Goal: Information Seeking & Learning: Check status

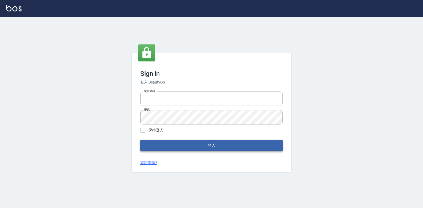
type input "0223312194"
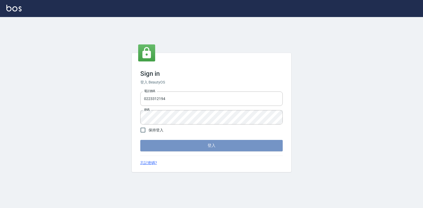
click at [171, 144] on button "登入" at bounding box center [211, 145] width 142 height 11
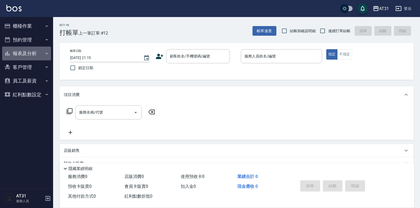
click at [34, 54] on button "報表及分析" at bounding box center [26, 53] width 49 height 14
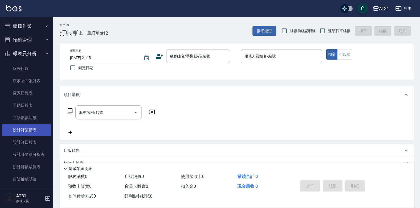
click at [38, 129] on link "設計師業績表" at bounding box center [26, 130] width 49 height 12
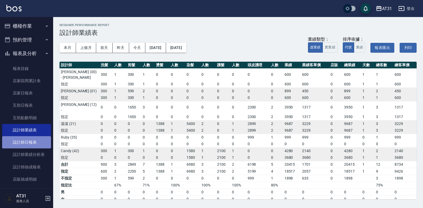
click at [35, 146] on link "設計師日報表" at bounding box center [26, 142] width 49 height 12
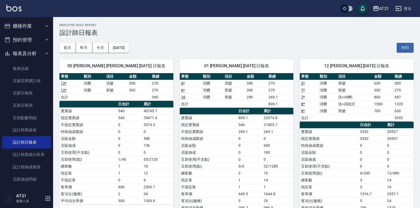
click at [15, 32] on button "櫃檯作業" at bounding box center [26, 26] width 49 height 14
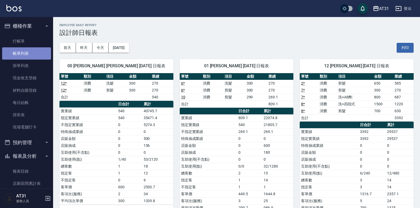
click at [30, 48] on link "帳單列表" at bounding box center [26, 53] width 49 height 12
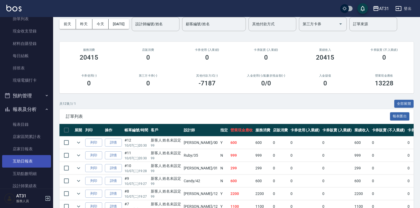
scroll to position [53, 0]
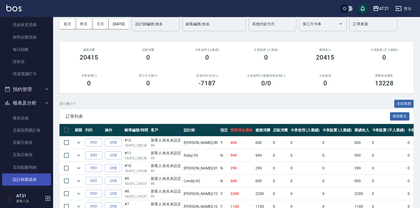
click at [35, 178] on link "設計師業績表" at bounding box center [26, 179] width 49 height 12
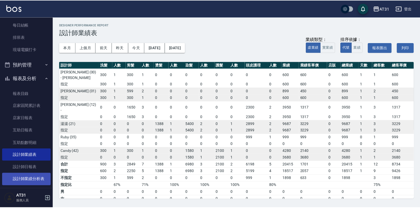
scroll to position [80, 0]
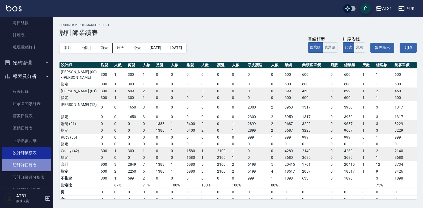
click at [36, 169] on link "設計師日報表" at bounding box center [26, 165] width 49 height 12
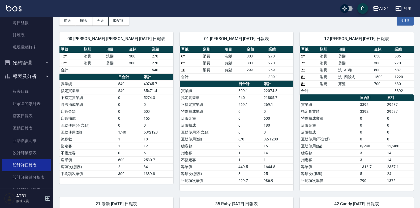
scroll to position [27, 0]
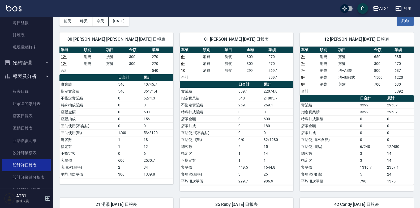
drag, startPoint x: 377, startPoint y: 33, endPoint x: 345, endPoint y: 28, distance: 32.0
drag, startPoint x: 345, startPoint y: 28, endPoint x: 333, endPoint y: 31, distance: 12.4
click at [331, 31] on div "12 Kathy [DATE] 日報表 單號 類別 項目 金額 業績 2 * 消費 剪髮 650 585 7 * 消費 剪髮 300 270 7 * 消費 洗…" at bounding box center [353, 108] width 120 height 165
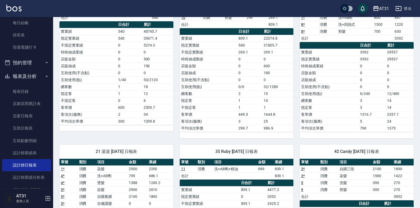
scroll to position [80, 0]
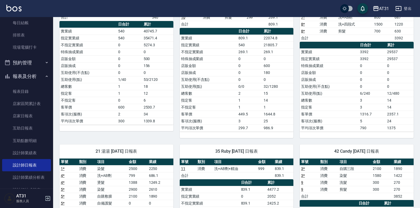
drag, startPoint x: 322, startPoint y: 75, endPoint x: 320, endPoint y: 79, distance: 3.9
click at [281, 83] on td "32/1280" at bounding box center [277, 86] width 31 height 7
drag, startPoint x: 281, startPoint y: 83, endPoint x: 251, endPoint y: 88, distance: 30.8
click at [251, 88] on td "0/0" at bounding box center [249, 86] width 25 height 7
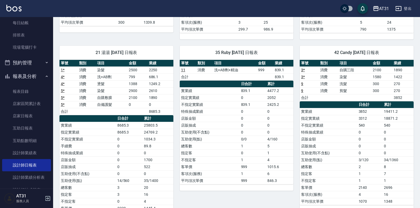
scroll to position [209, 0]
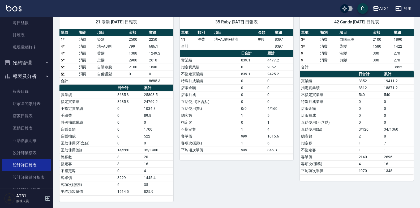
drag, startPoint x: 258, startPoint y: 83, endPoint x: 239, endPoint y: 83, distance: 19.4
drag, startPoint x: 239, startPoint y: 83, endPoint x: 218, endPoint y: 83, distance: 21.0
drag, startPoint x: 218, startPoint y: 83, endPoint x: 203, endPoint y: 79, distance: 15.3
click at [203, 79] on td "特殊抽成業績" at bounding box center [210, 80] width 60 height 7
drag, startPoint x: 197, startPoint y: 64, endPoint x: 173, endPoint y: 70, distance: 25.4
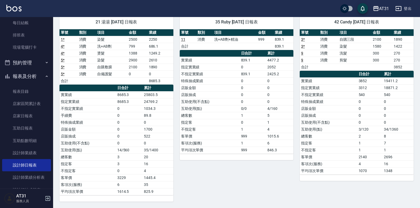
click at [173, 70] on td "1890" at bounding box center [161, 66] width 26 height 7
drag, startPoint x: 171, startPoint y: 72, endPoint x: 144, endPoint y: 72, distance: 26.6
click at [144, 72] on td "0" at bounding box center [137, 73] width 20 height 7
drag, startPoint x: 139, startPoint y: 75, endPoint x: 126, endPoint y: 74, distance: 13.3
click at [126, 74] on td "自備護髮" at bounding box center [112, 73] width 32 height 7
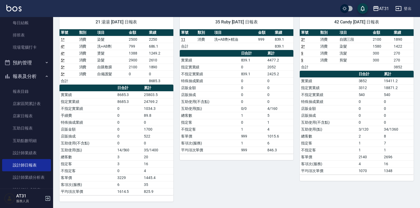
drag, startPoint x: 126, startPoint y: 74, endPoint x: 116, endPoint y: 74, distance: 9.3
click at [116, 74] on td "自備護髮" at bounding box center [112, 73] width 32 height 7
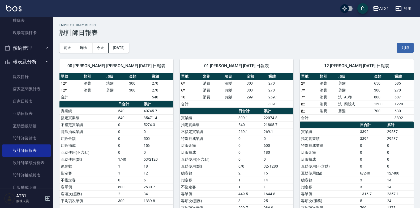
scroll to position [0, 0]
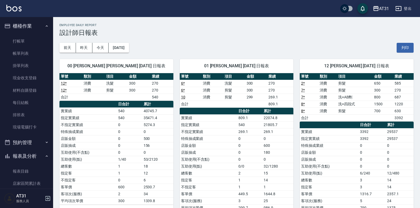
drag, startPoint x: 18, startPoint y: 52, endPoint x: 182, endPoint y: 0, distance: 172.2
click at [18, 52] on link "帳單列表" at bounding box center [26, 53] width 49 height 12
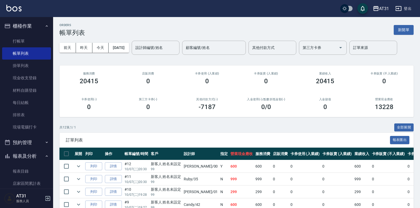
drag, startPoint x: 252, startPoint y: 117, endPoint x: 247, endPoint y: 118, distance: 5.3
drag, startPoint x: 247, startPoint y: 118, endPoint x: 205, endPoint y: 127, distance: 43.4
drag, startPoint x: 205, startPoint y: 127, endPoint x: 182, endPoint y: 126, distance: 22.6
drag, startPoint x: 182, startPoint y: 126, endPoint x: 160, endPoint y: 127, distance: 22.6
drag, startPoint x: 160, startPoint y: 127, endPoint x: 137, endPoint y: 131, distance: 22.9
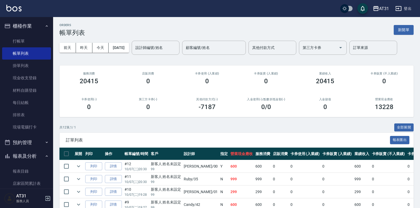
drag, startPoint x: 137, startPoint y: 131, endPoint x: 108, endPoint y: 128, distance: 29.1
click at [108, 128] on div "共 12 筆, 1 / 1 全部展開" at bounding box center [236, 127] width 354 height 8
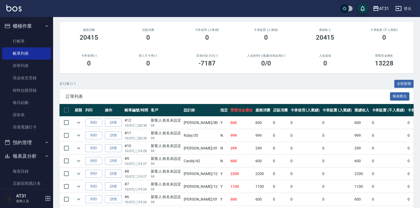
scroll to position [80, 0]
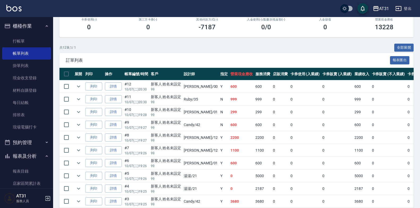
drag, startPoint x: 265, startPoint y: 150, endPoint x: 263, endPoint y: 152, distance: 3.0
drag, startPoint x: 263, startPoint y: 152, endPoint x: 237, endPoint y: 151, distance: 25.8
drag, startPoint x: 237, startPoint y: 151, endPoint x: 221, endPoint y: 151, distance: 15.9
click at [229, 151] on td "1100" at bounding box center [241, 150] width 25 height 12
drag, startPoint x: 221, startPoint y: 151, endPoint x: 181, endPoint y: 150, distance: 40.6
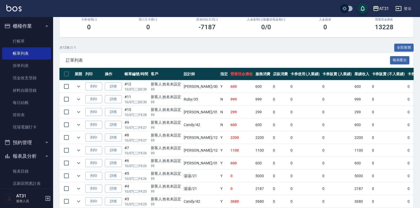
click at [181, 150] on div "新客人 姓名未設定" at bounding box center [166, 148] width 31 height 6
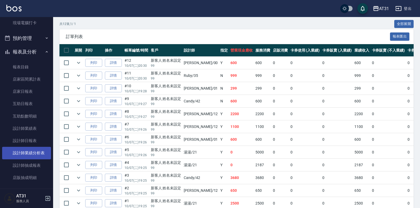
scroll to position [106, 0]
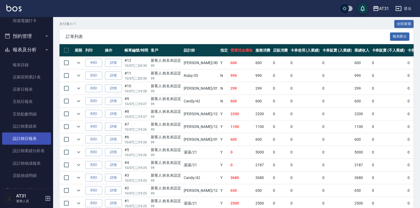
click at [32, 135] on link "設計師日報表" at bounding box center [26, 138] width 49 height 12
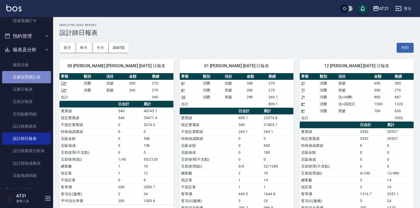
click at [36, 83] on link "店家區間累計表" at bounding box center [26, 77] width 49 height 12
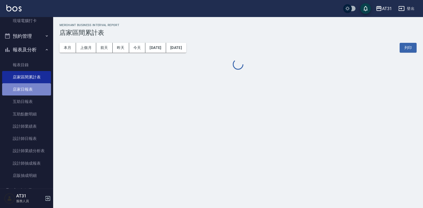
click at [35, 84] on link "店家日報表" at bounding box center [26, 89] width 49 height 12
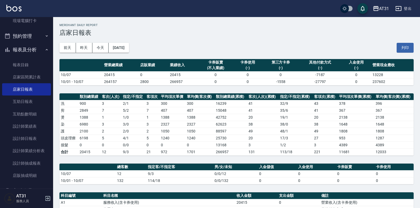
scroll to position [80, 0]
